Goal: Information Seeking & Learning: Learn about a topic

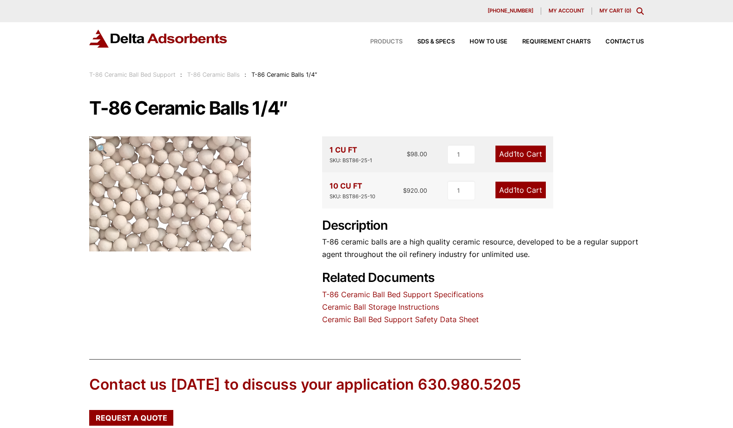
click at [372, 42] on span "Products" at bounding box center [386, 42] width 32 height 6
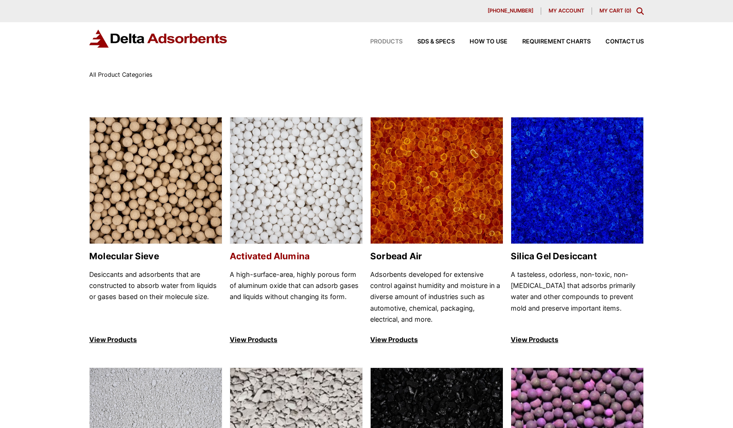
click at [297, 182] on img at bounding box center [296, 180] width 132 height 127
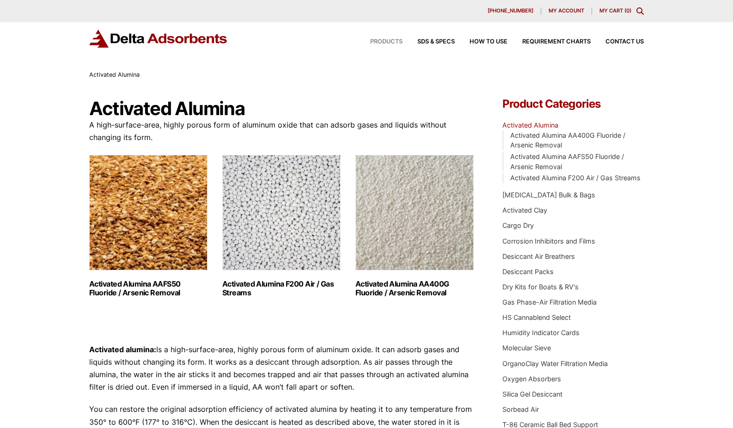
click at [389, 43] on span "Products" at bounding box center [386, 42] width 32 height 6
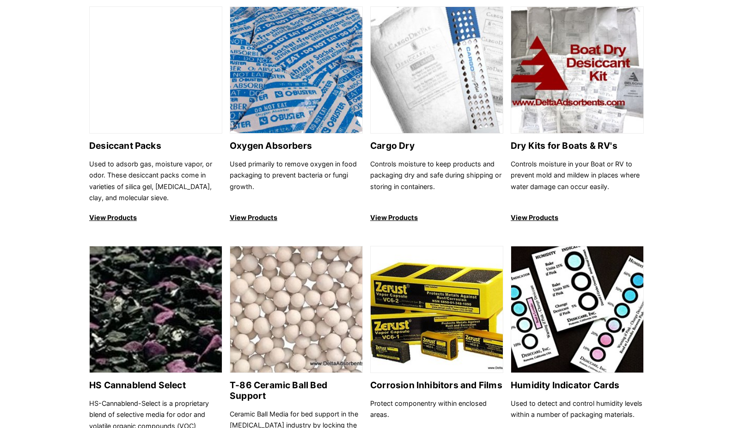
scroll to position [745, 0]
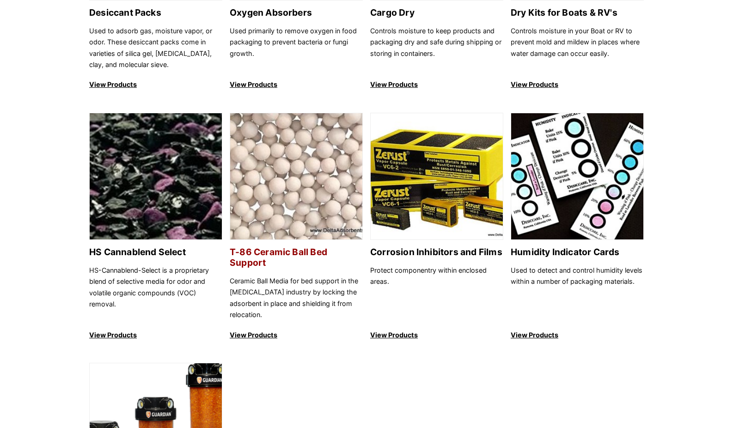
click at [302, 205] on img at bounding box center [296, 176] width 132 height 127
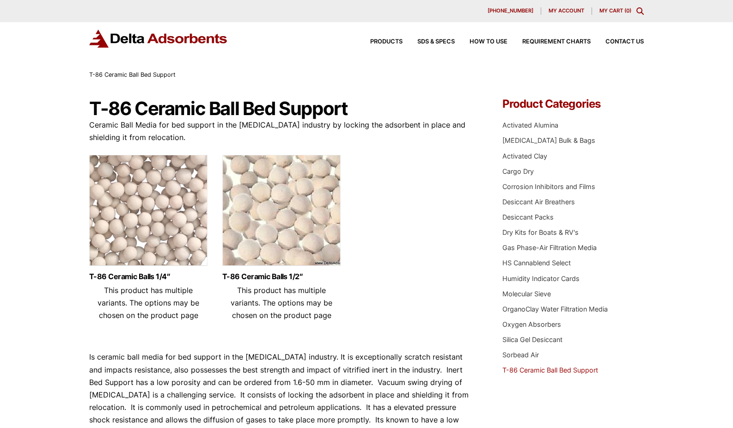
click at [281, 239] on img at bounding box center [281, 212] width 118 height 115
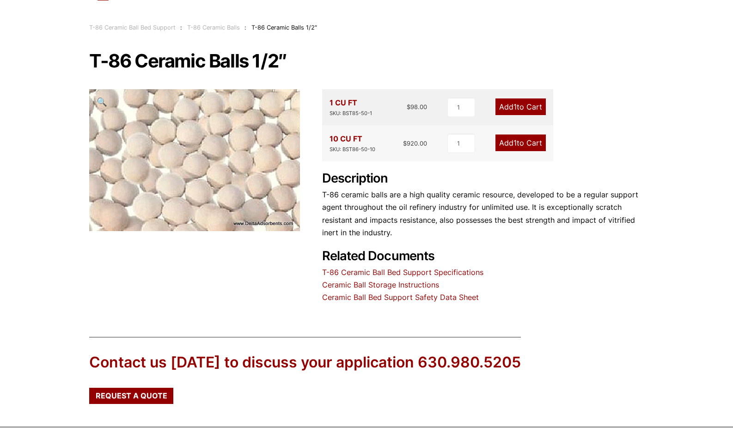
scroll to position [146, 0]
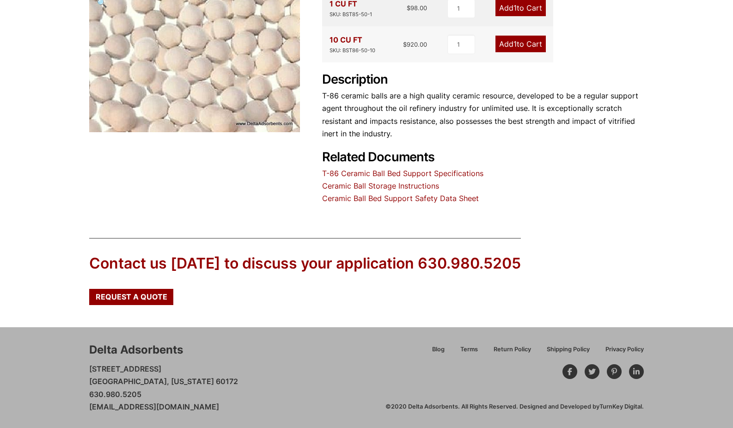
click at [385, 200] on link "Ceramic Ball Bed Support Safety Data Sheet" at bounding box center [400, 198] width 157 height 9
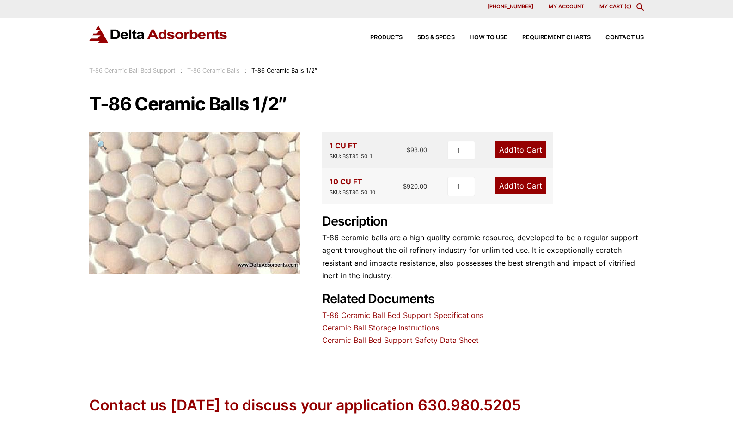
scroll to position [0, 0]
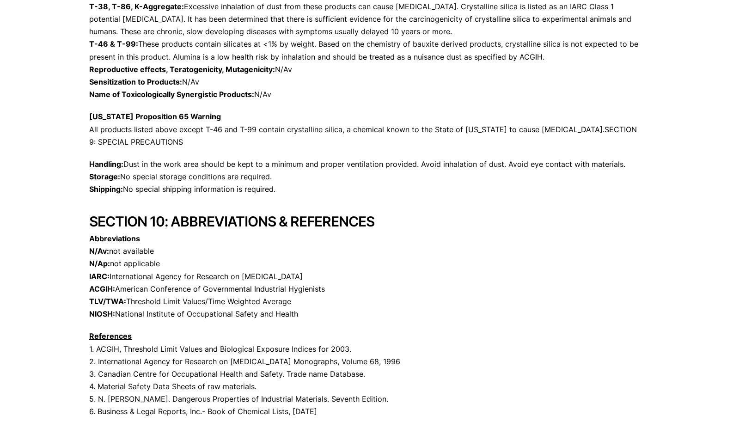
scroll to position [1409, 0]
